Goal: Find specific page/section: Find specific page/section

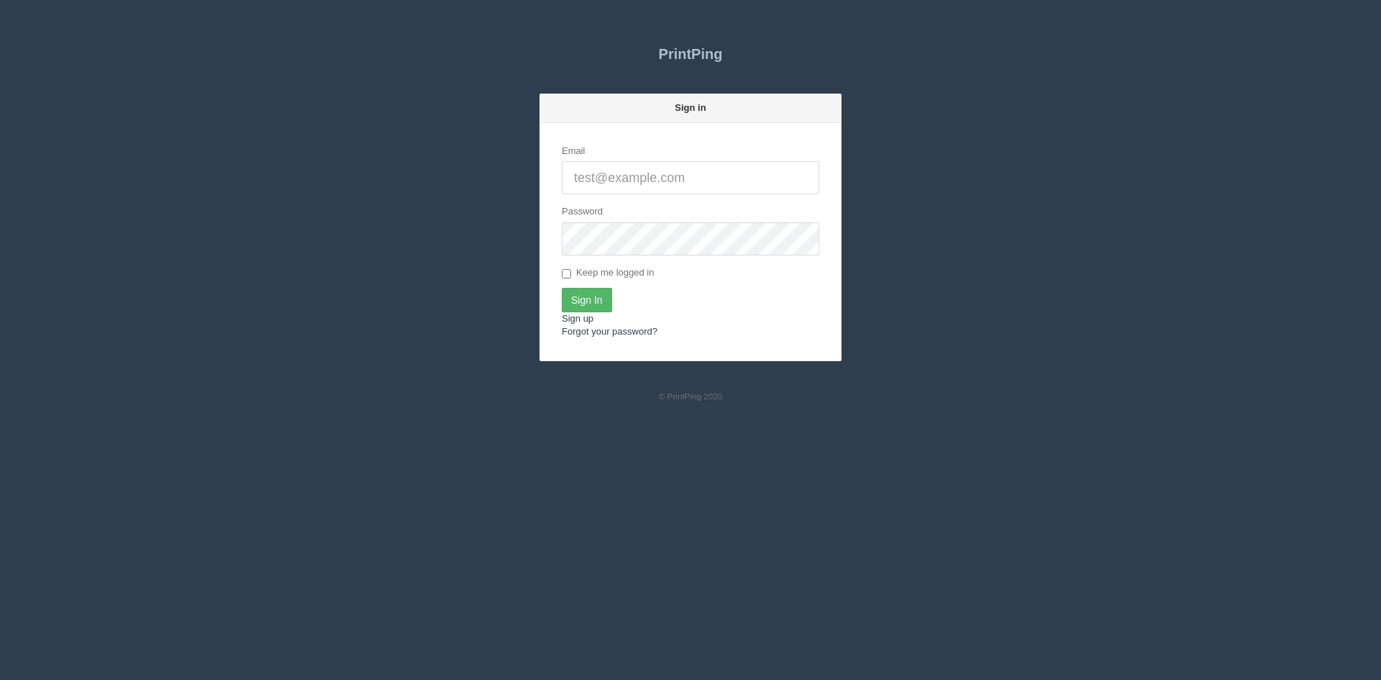
type input "[PERSON_NAME][EMAIL_ADDRESS][DOMAIN_NAME]"
click at [587, 302] on input "Sign In" at bounding box center [587, 300] width 50 height 24
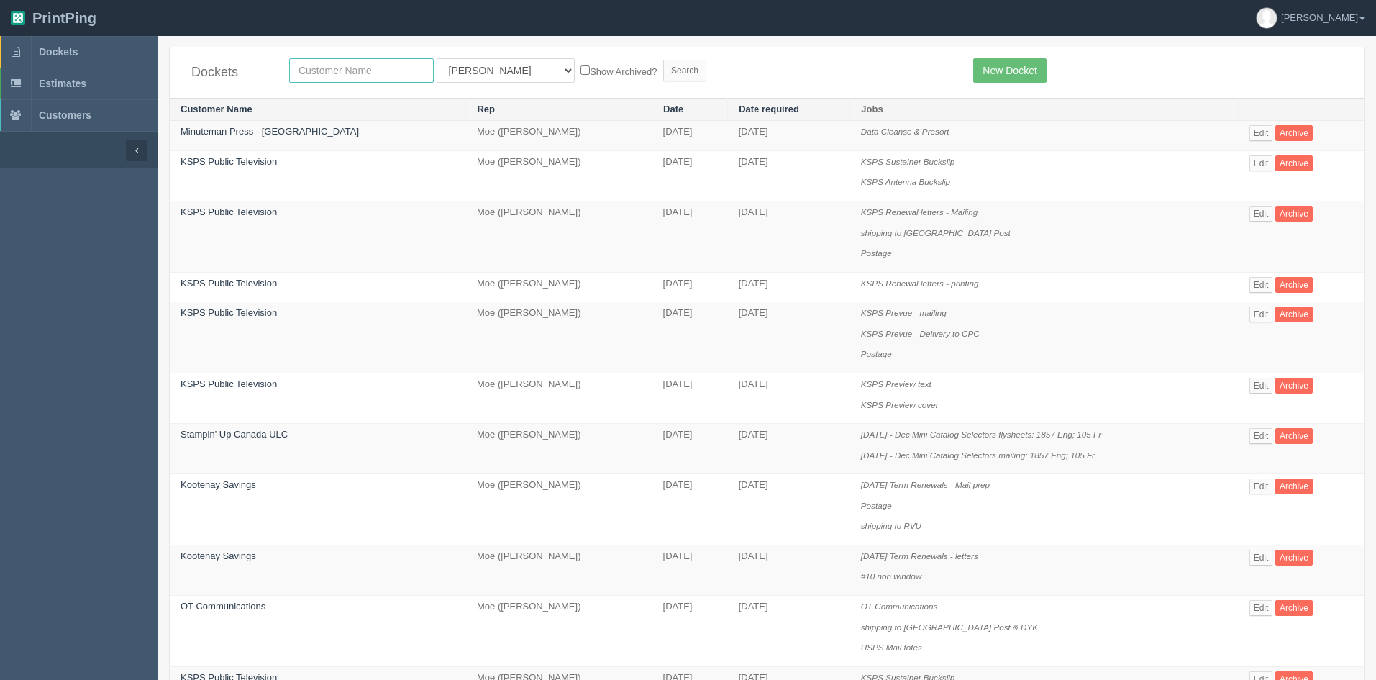
click at [375, 61] on input "text" at bounding box center [361, 70] width 145 height 24
type input "moore"
click at [462, 74] on select "All Users Ali Ali Test 1 Aly Amy Ankit Arif Brandon Dan France Greg Jim Mark Ma…" at bounding box center [506, 70] width 138 height 24
select select
click at [437, 58] on select "All Users Ali Ali Test 1 Aly Amy Ankit Arif Brandon Dan France Greg Jim Mark Ma…" at bounding box center [506, 70] width 138 height 24
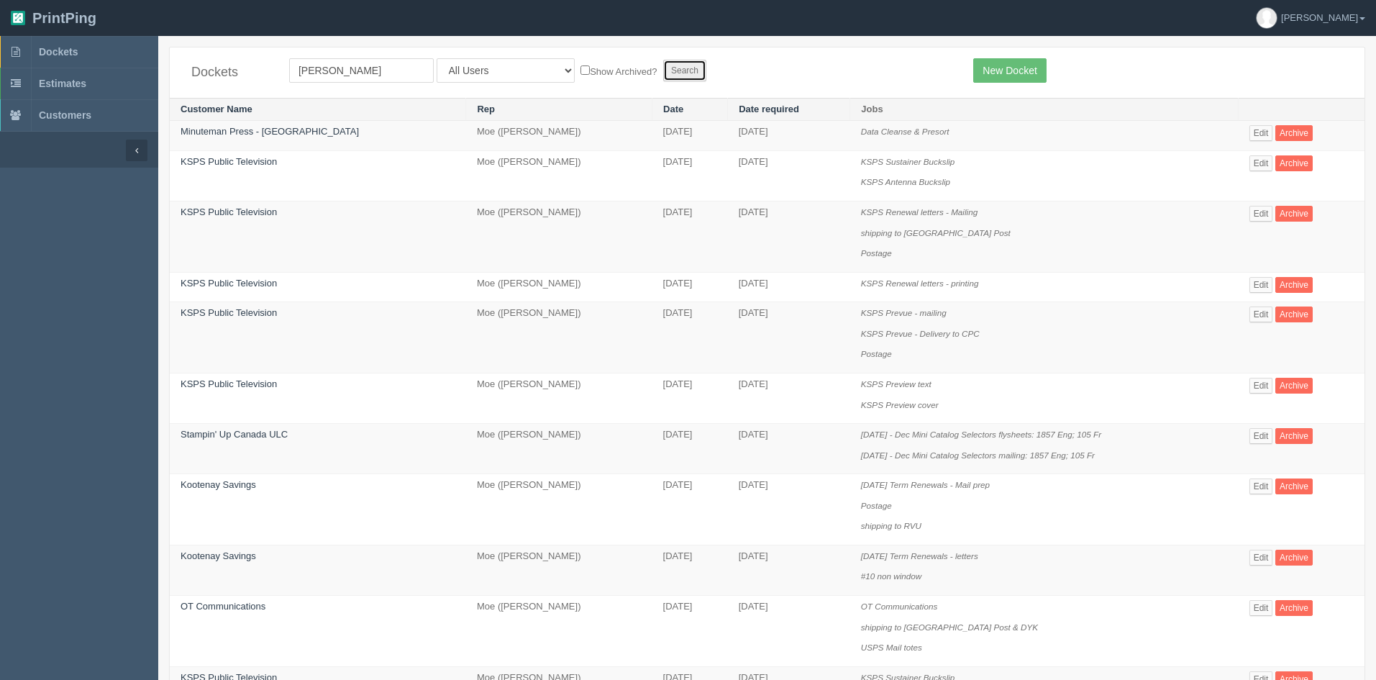
click at [663, 68] on input "Search" at bounding box center [684, 71] width 43 height 22
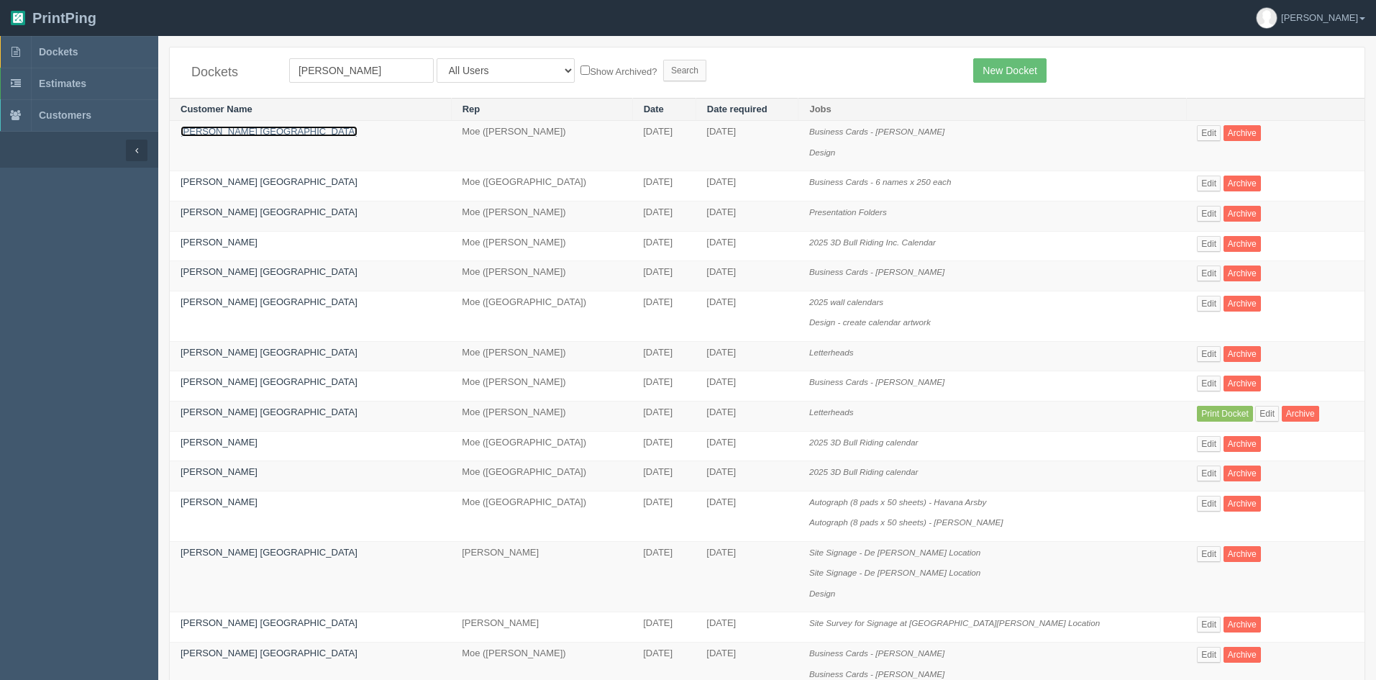
click at [296, 131] on link "Moore Equine Veterinary Centre" at bounding box center [269, 131] width 177 height 11
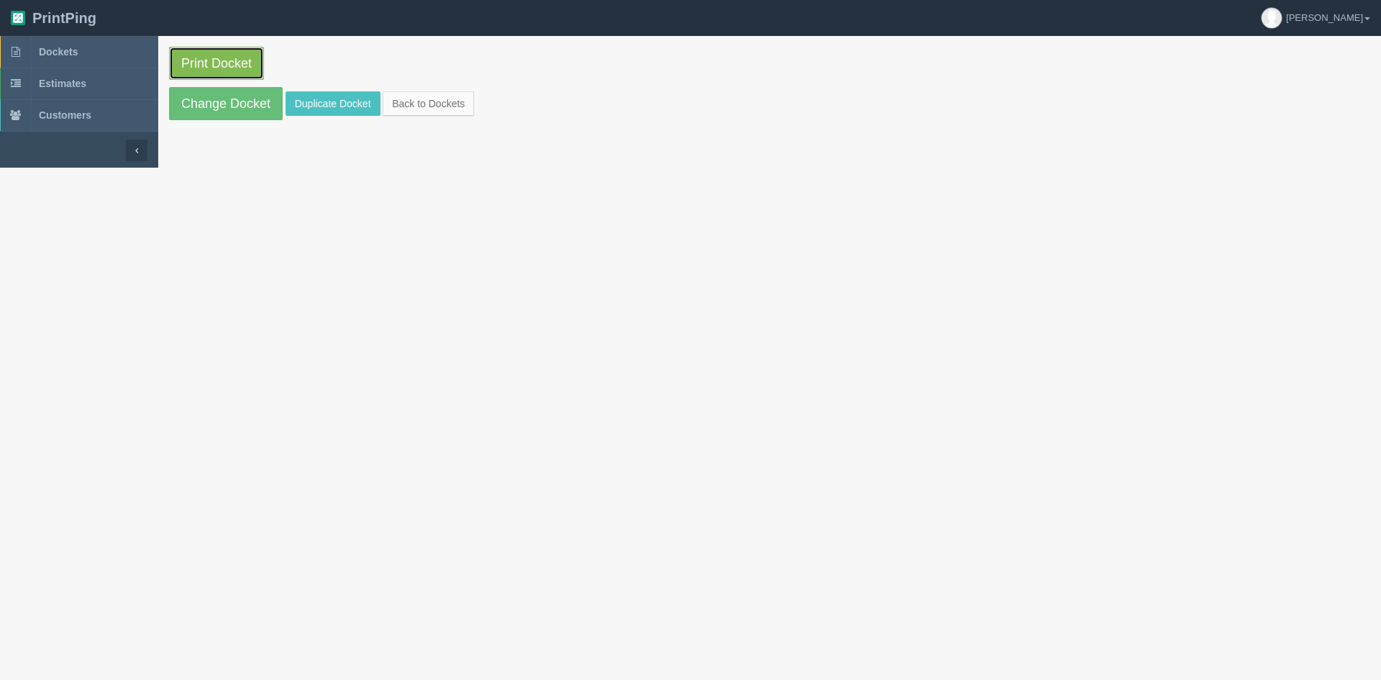
click at [236, 67] on link "Print Docket" at bounding box center [216, 63] width 95 height 33
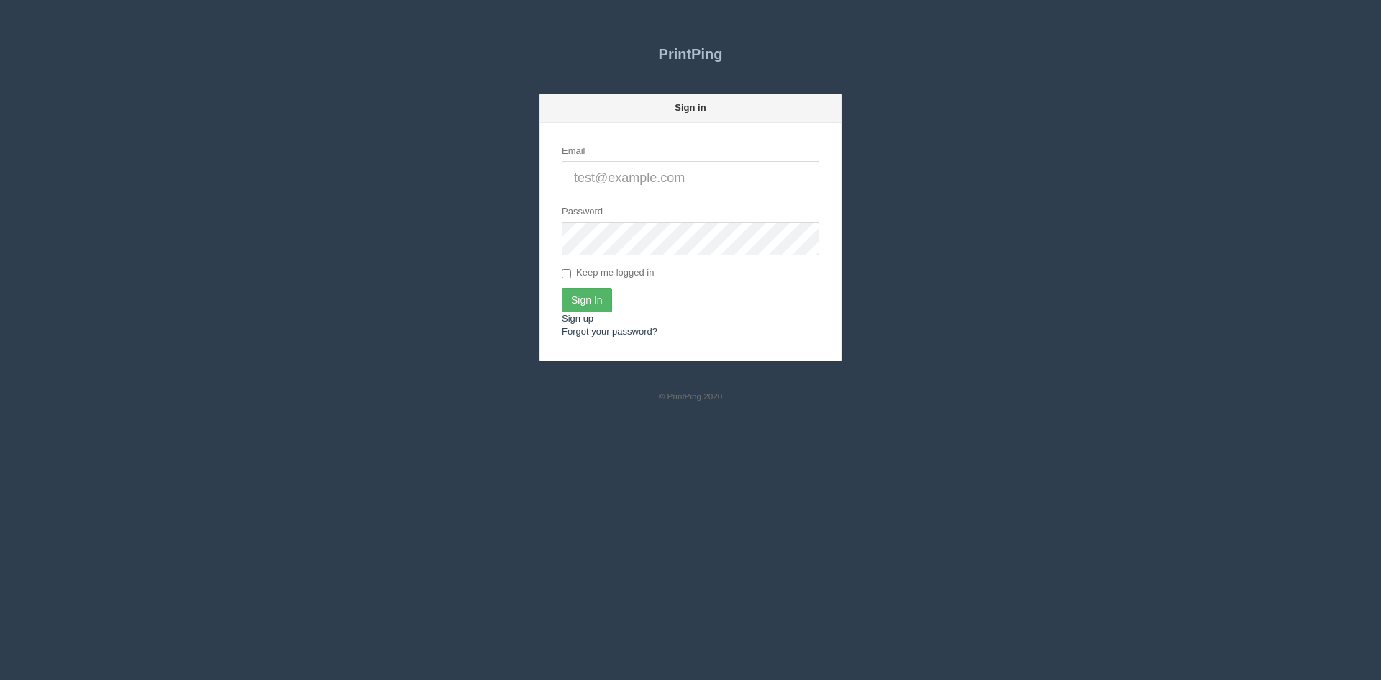
type input "[PERSON_NAME][EMAIL_ADDRESS][DOMAIN_NAME]"
drag, startPoint x: 581, startPoint y: 304, endPoint x: 681, endPoint y: 297, distance: 100.2
click at [583, 304] on input "Sign In" at bounding box center [587, 300] width 50 height 24
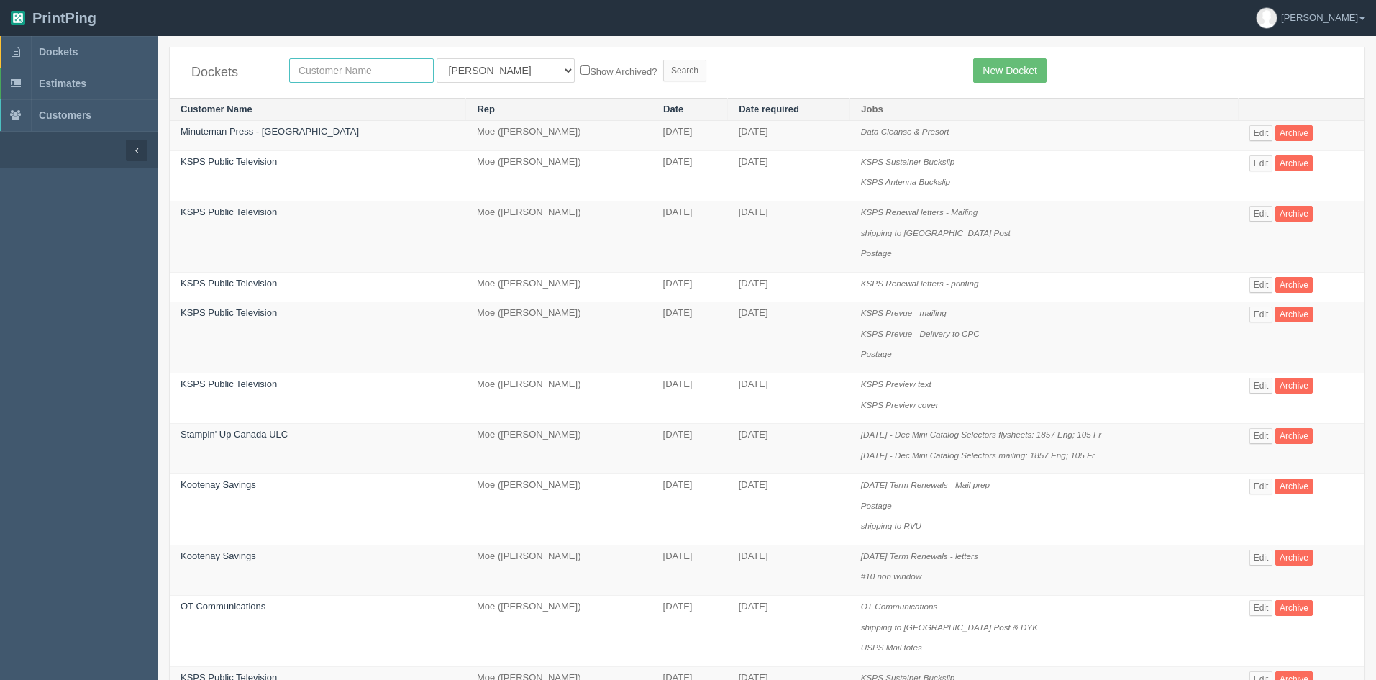
click at [346, 67] on input "text" at bounding box center [361, 70] width 145 height 24
type input "napa"
drag, startPoint x: 467, startPoint y: 69, endPoint x: 463, endPoint y: 78, distance: 10.0
click at [467, 69] on select "All Users Ali Ali Test 1 Aly Amy Ankit Arif Brandon Dan France Greg Jim Mark Ma…" at bounding box center [506, 70] width 138 height 24
select select
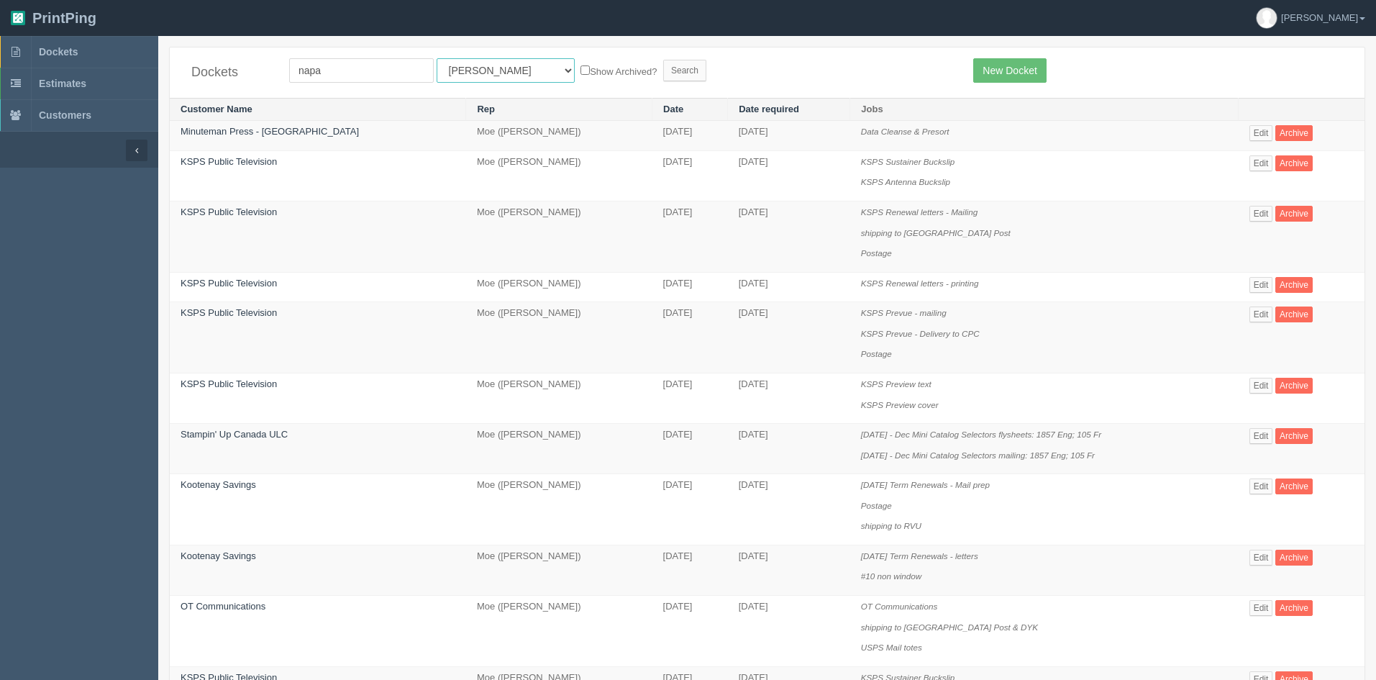
click at [437, 58] on select "All Users Ali Ali Test 1 Aly Amy Ankit Arif Brandon Dan France Greg Jim Mark Ma…" at bounding box center [506, 70] width 138 height 24
click at [663, 72] on input "Search" at bounding box center [684, 71] width 43 height 22
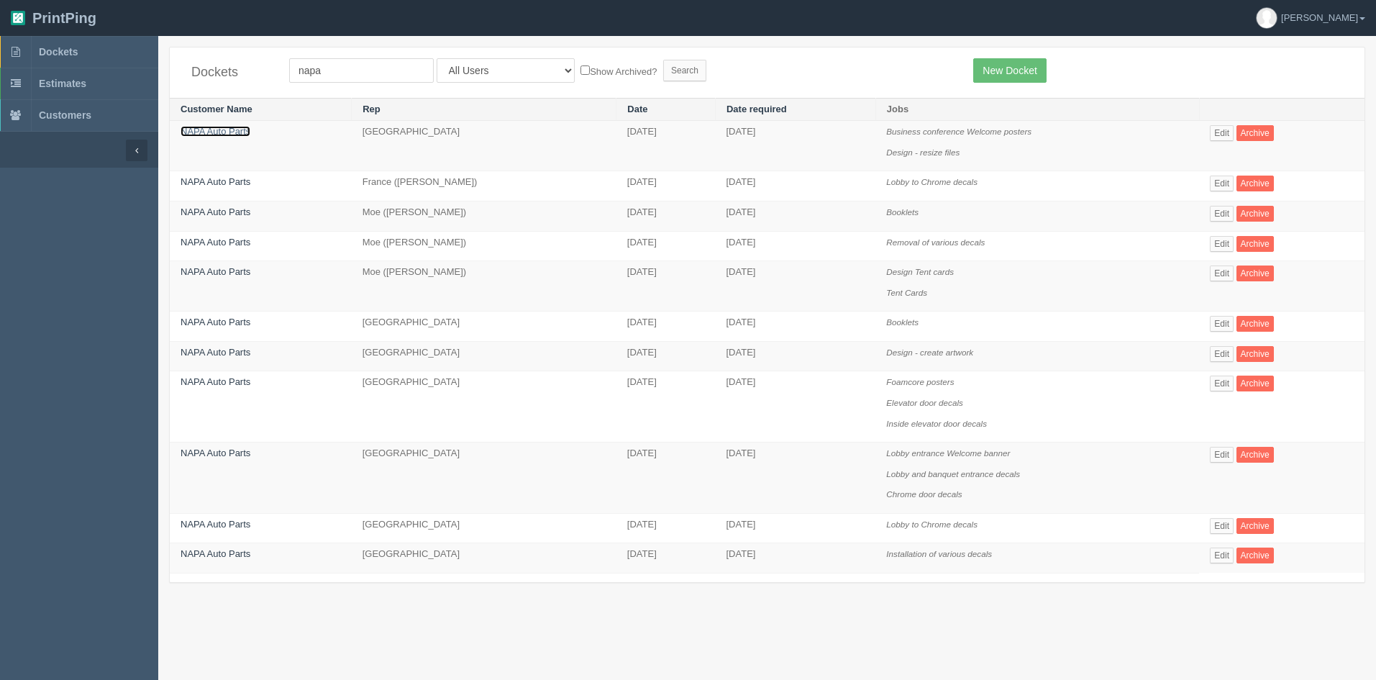
click at [204, 129] on link "NAPA Auto Parts" at bounding box center [216, 131] width 70 height 11
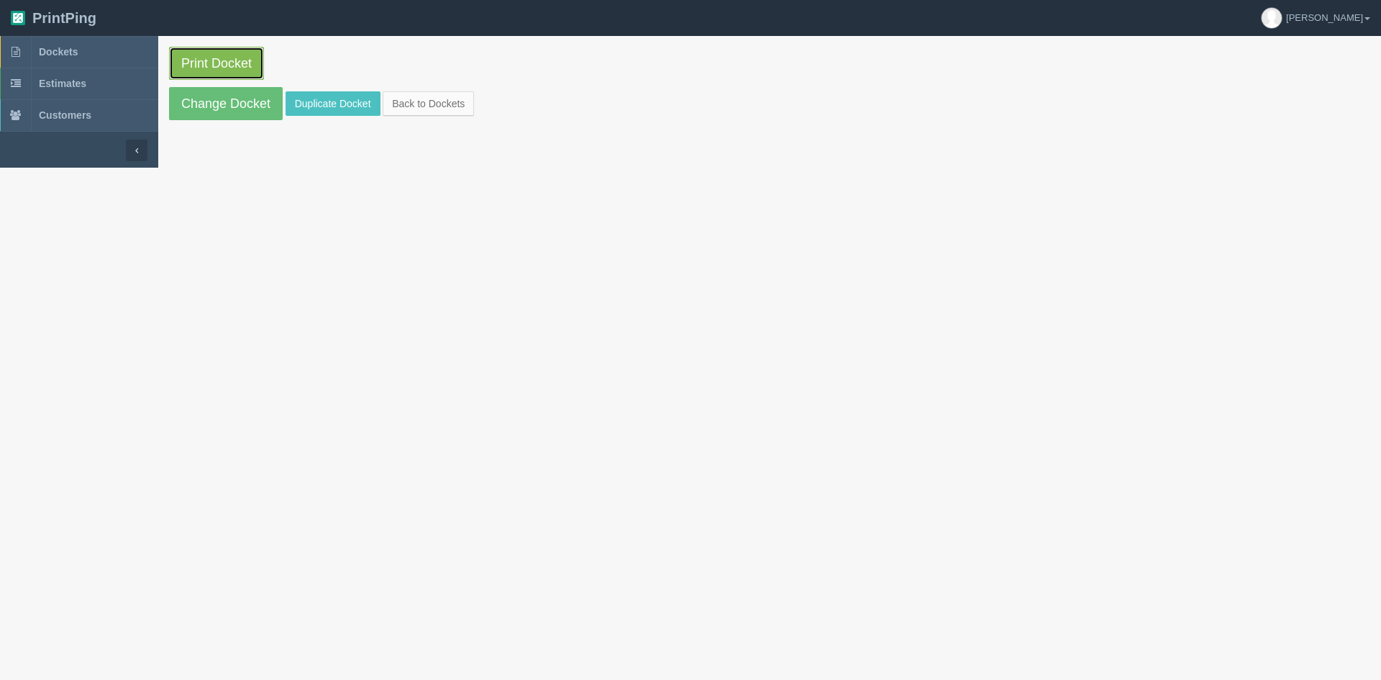
click at [222, 55] on link "Print Docket" at bounding box center [216, 63] width 95 height 33
